Goal: Information Seeking & Learning: Learn about a topic

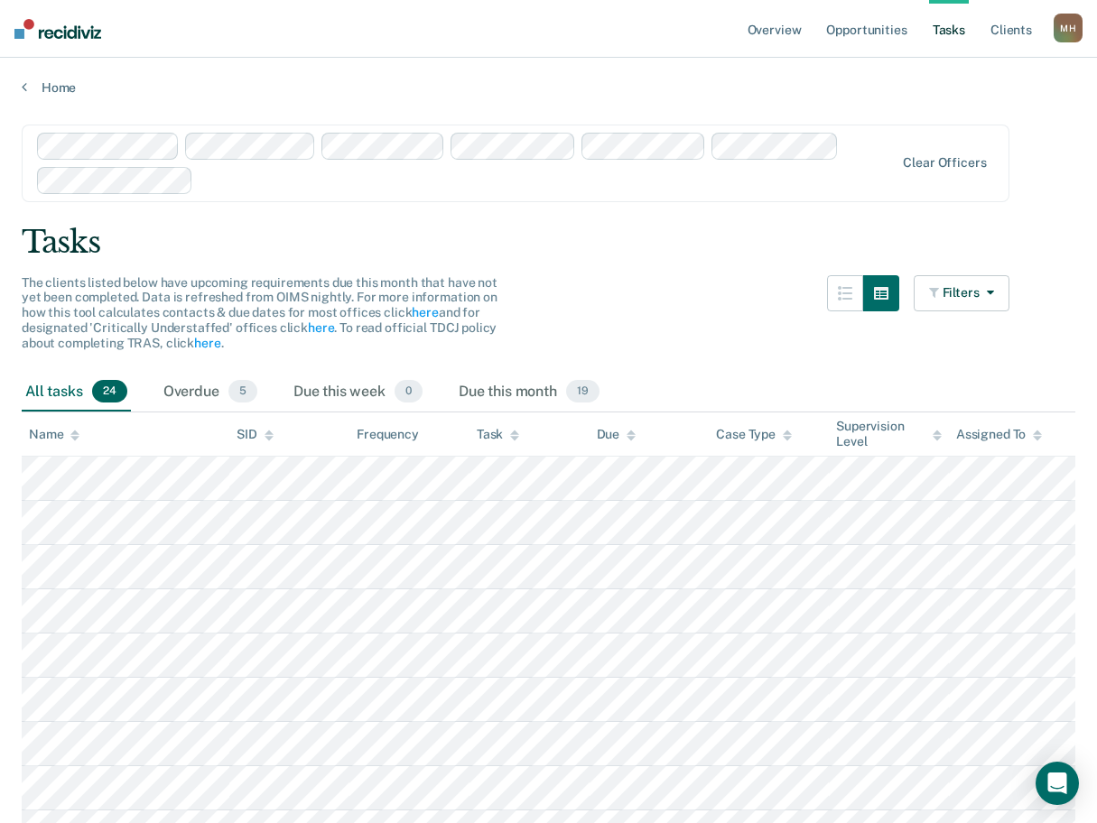
click at [50, 88] on link "Home" at bounding box center [548, 87] width 1053 height 16
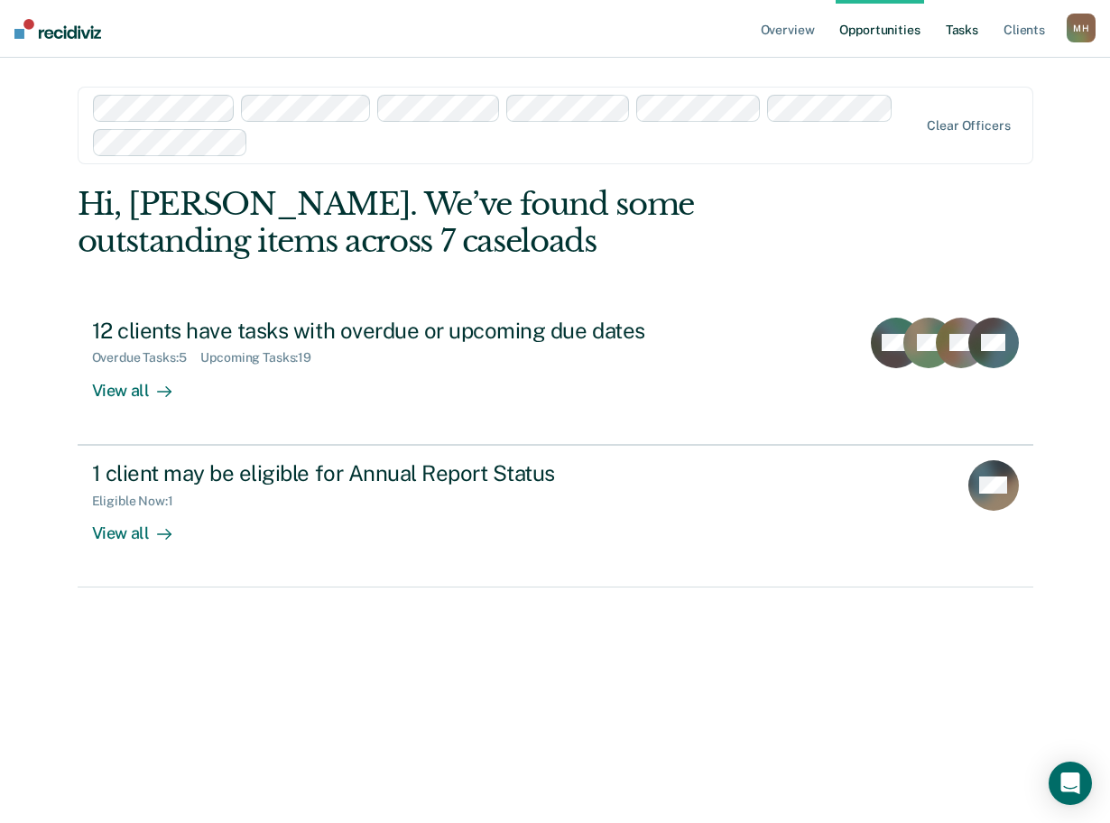
click at [972, 34] on link "Tasks" at bounding box center [962, 29] width 40 height 58
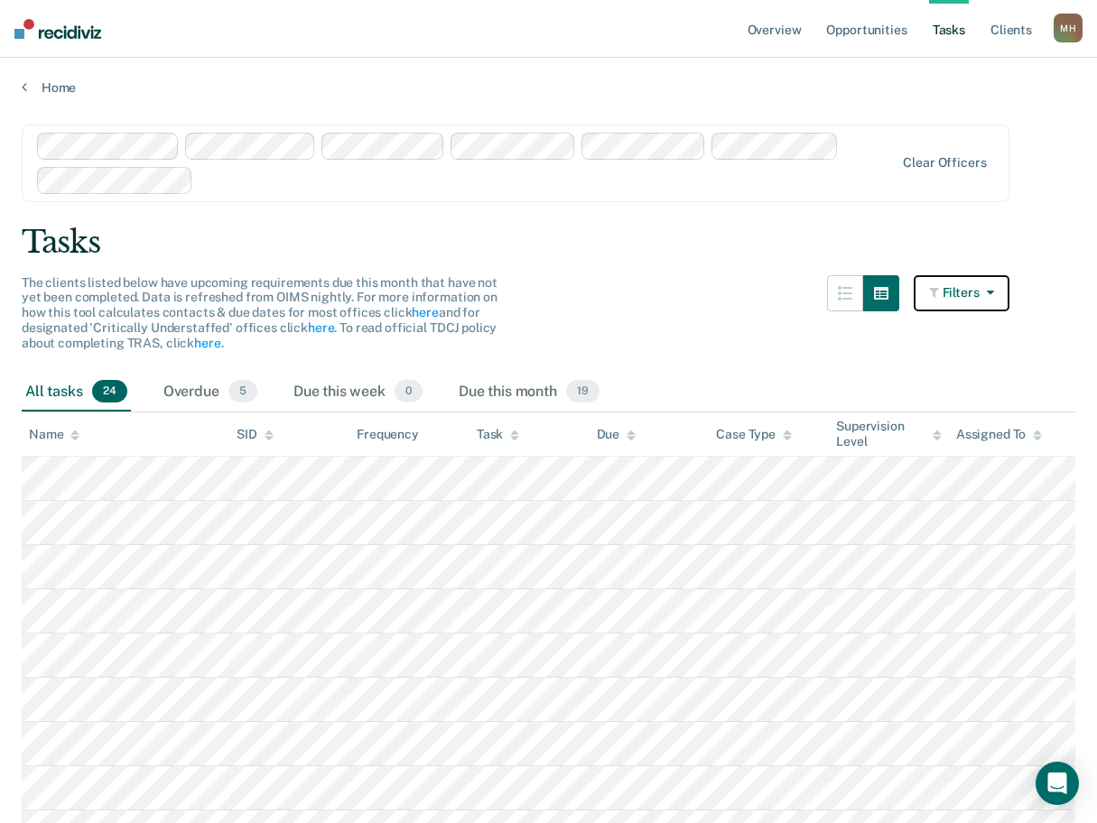
click at [1001, 299] on button "Filters" at bounding box center [962, 293] width 96 height 36
click at [994, 297] on icon "button" at bounding box center [986, 292] width 14 height 13
click at [899, 292] on button "button" at bounding box center [881, 293] width 36 height 36
click at [878, 289] on button "button" at bounding box center [881, 293] width 36 height 36
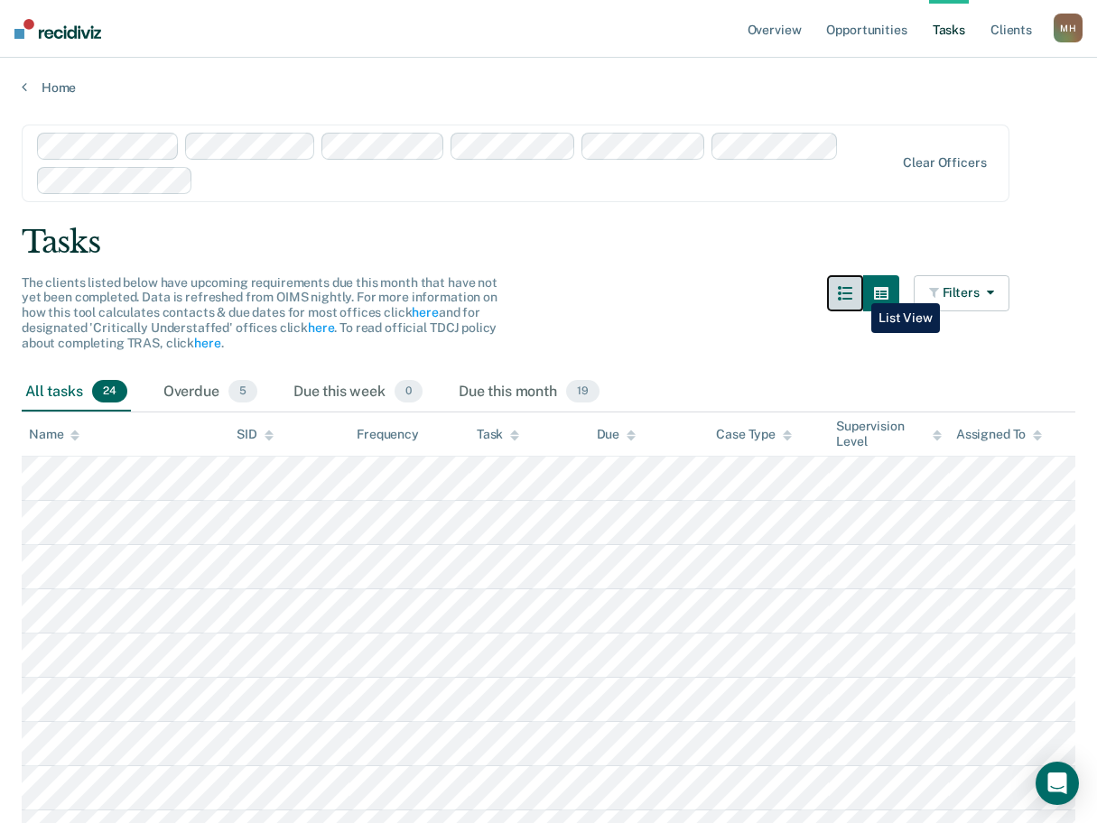
click at [852, 292] on icon "button" at bounding box center [845, 293] width 14 height 14
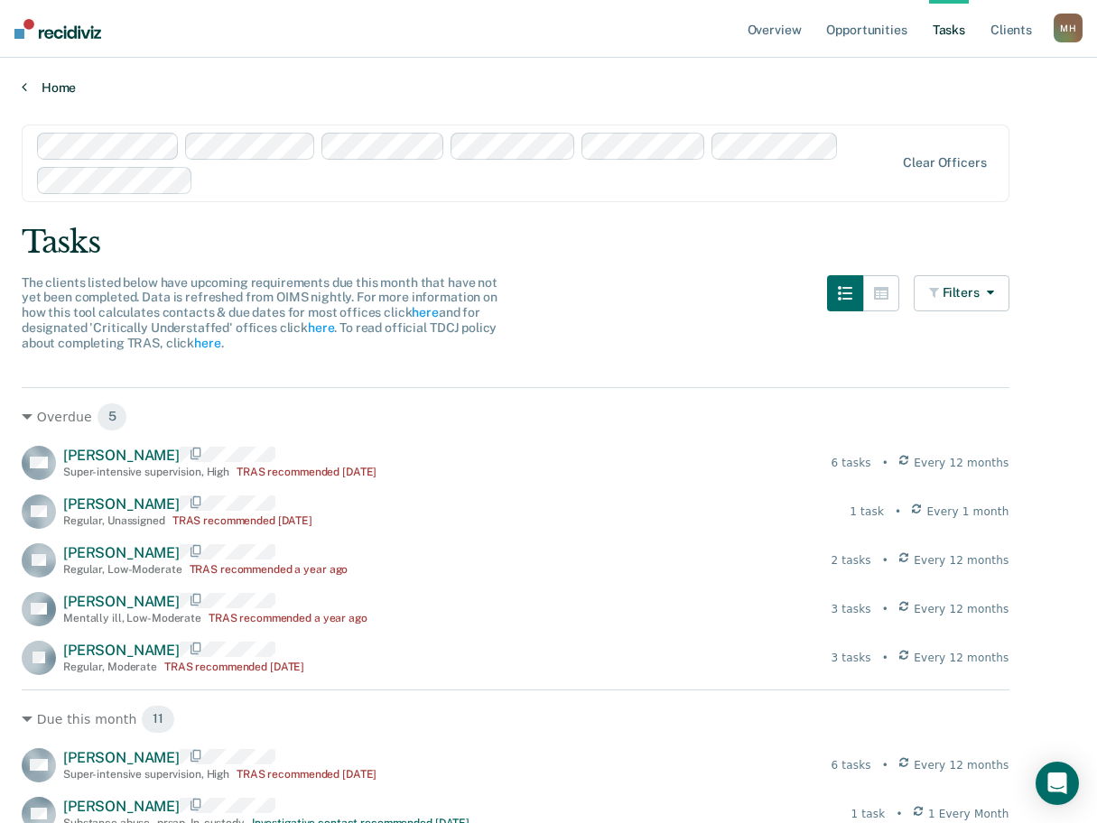
click at [53, 88] on link "Home" at bounding box center [548, 87] width 1053 height 16
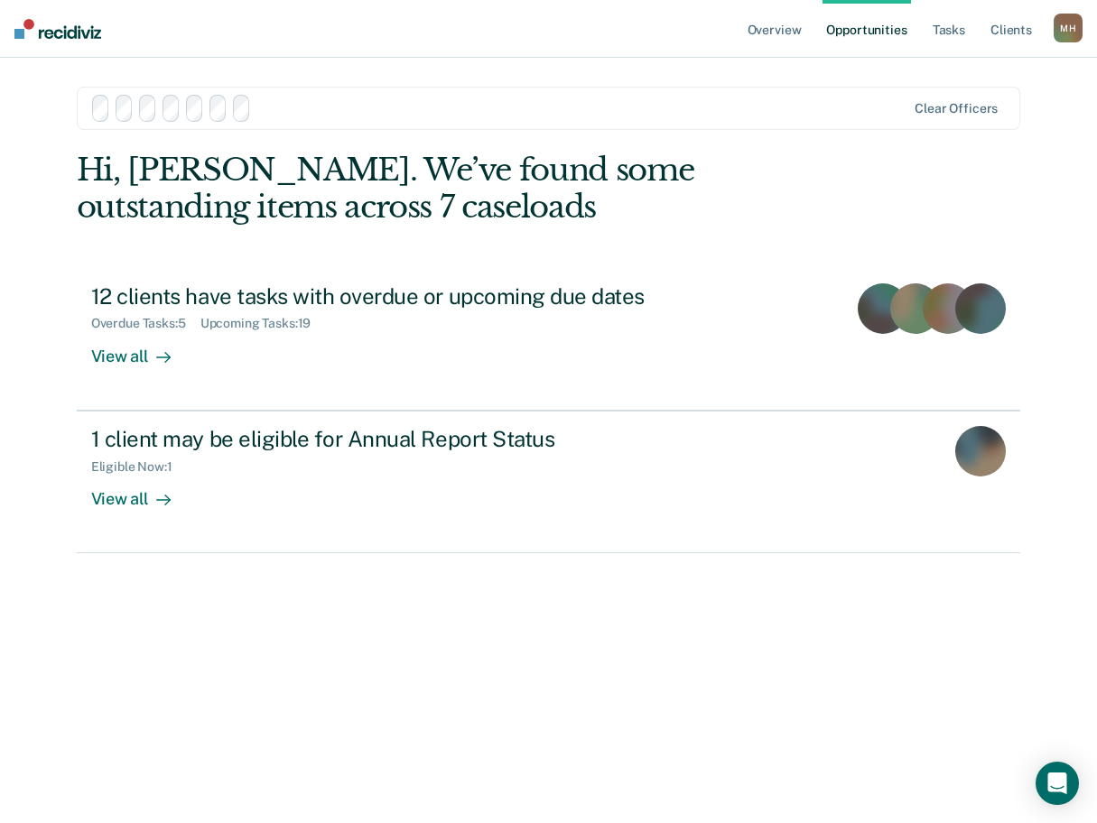
click at [53, 88] on div "Overview Opportunities Tasks Client s [PERSON_NAME] [PERSON_NAME] Profile How i…" at bounding box center [548, 411] width 1097 height 823
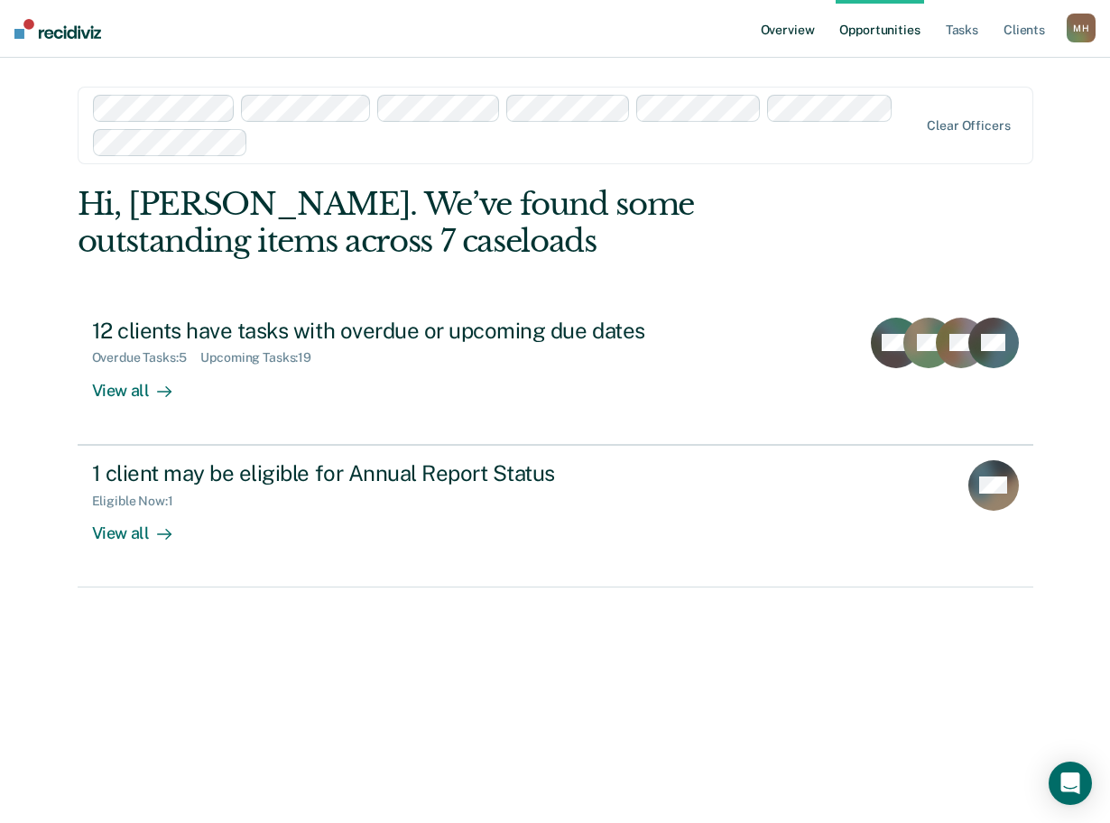
click at [784, 34] on link "Overview" at bounding box center [787, 29] width 61 height 58
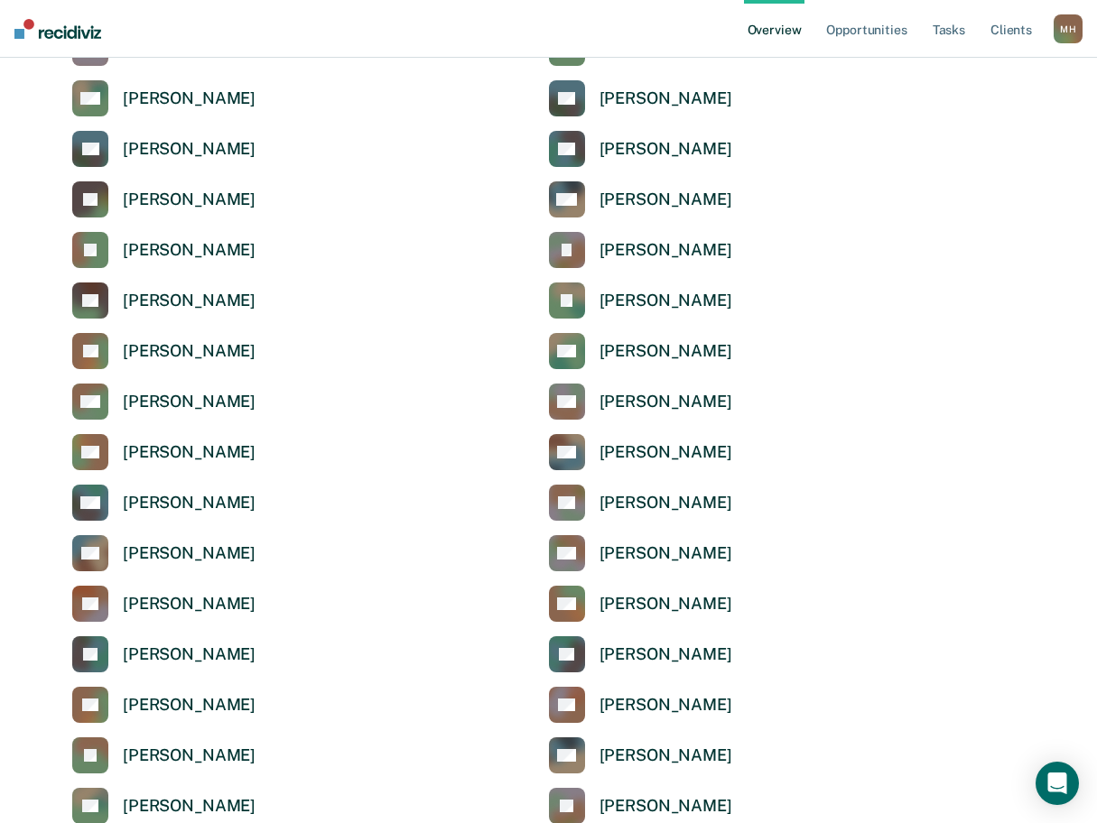
scroll to position [4784, 0]
